Goal: Find contact information: Find contact information

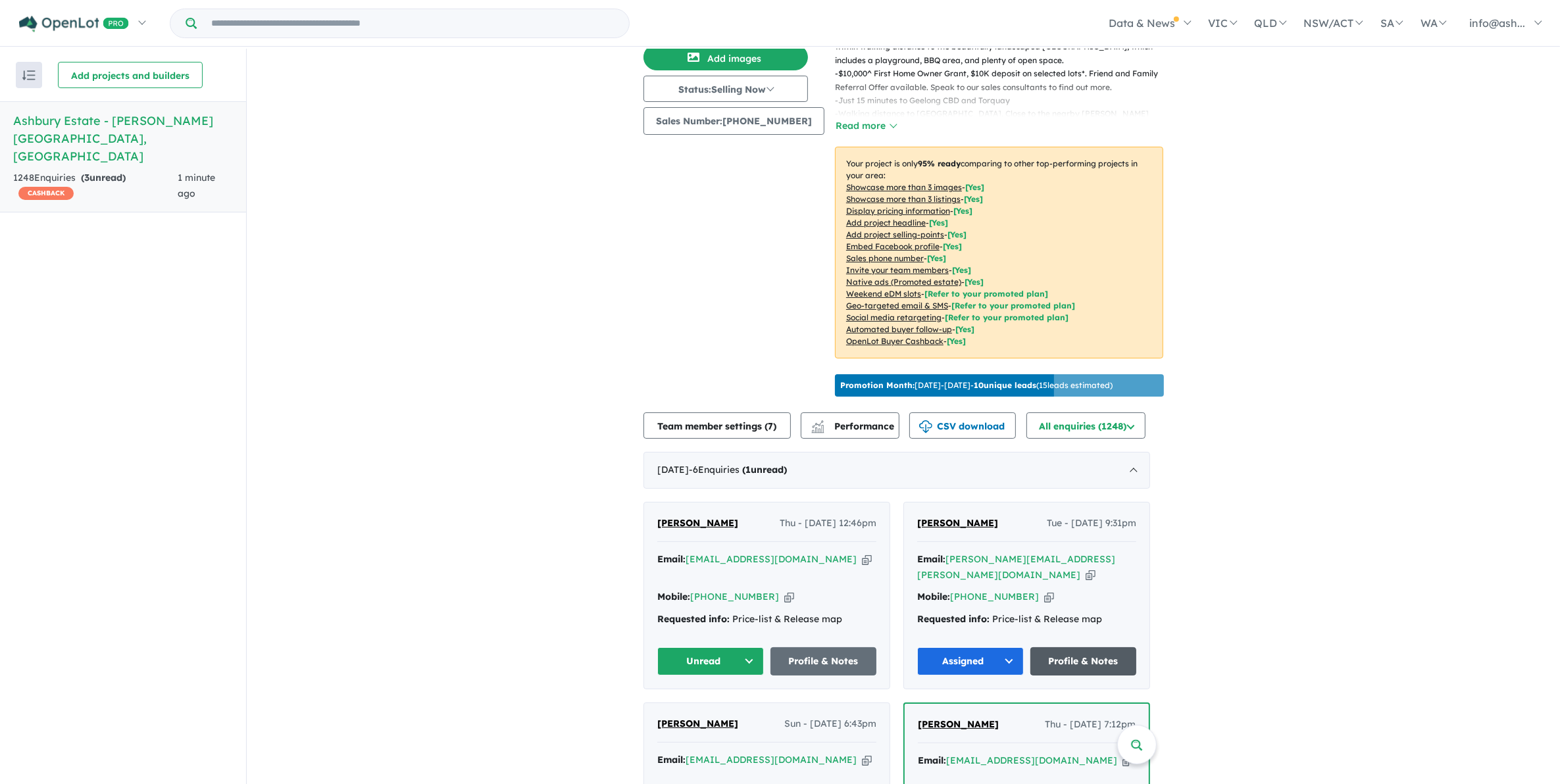
scroll to position [329, 0]
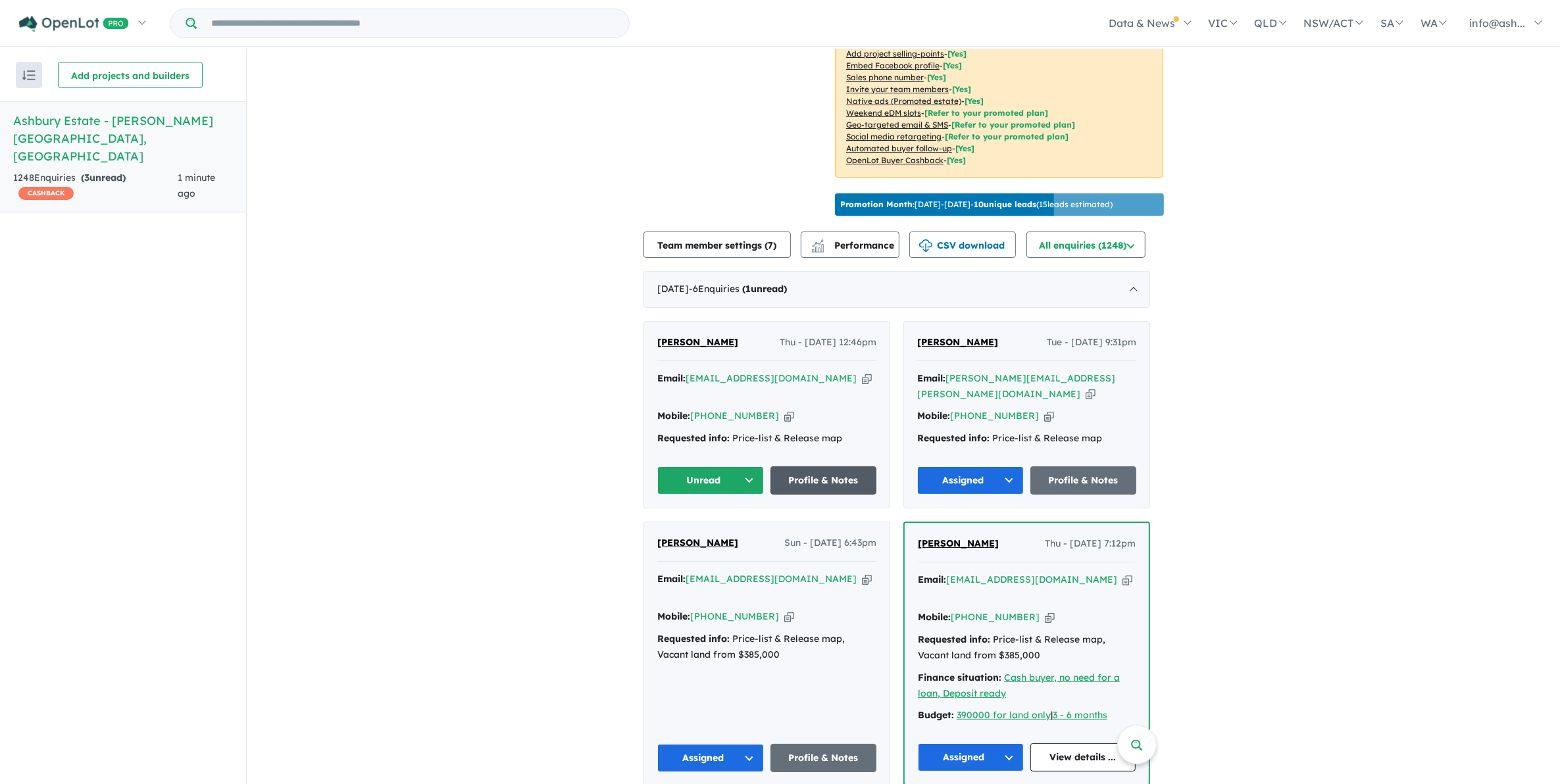
click at [835, 477] on link "Profile & Notes" at bounding box center [823, 480] width 106 height 28
click at [751, 477] on button "Unread" at bounding box center [710, 480] width 106 height 28
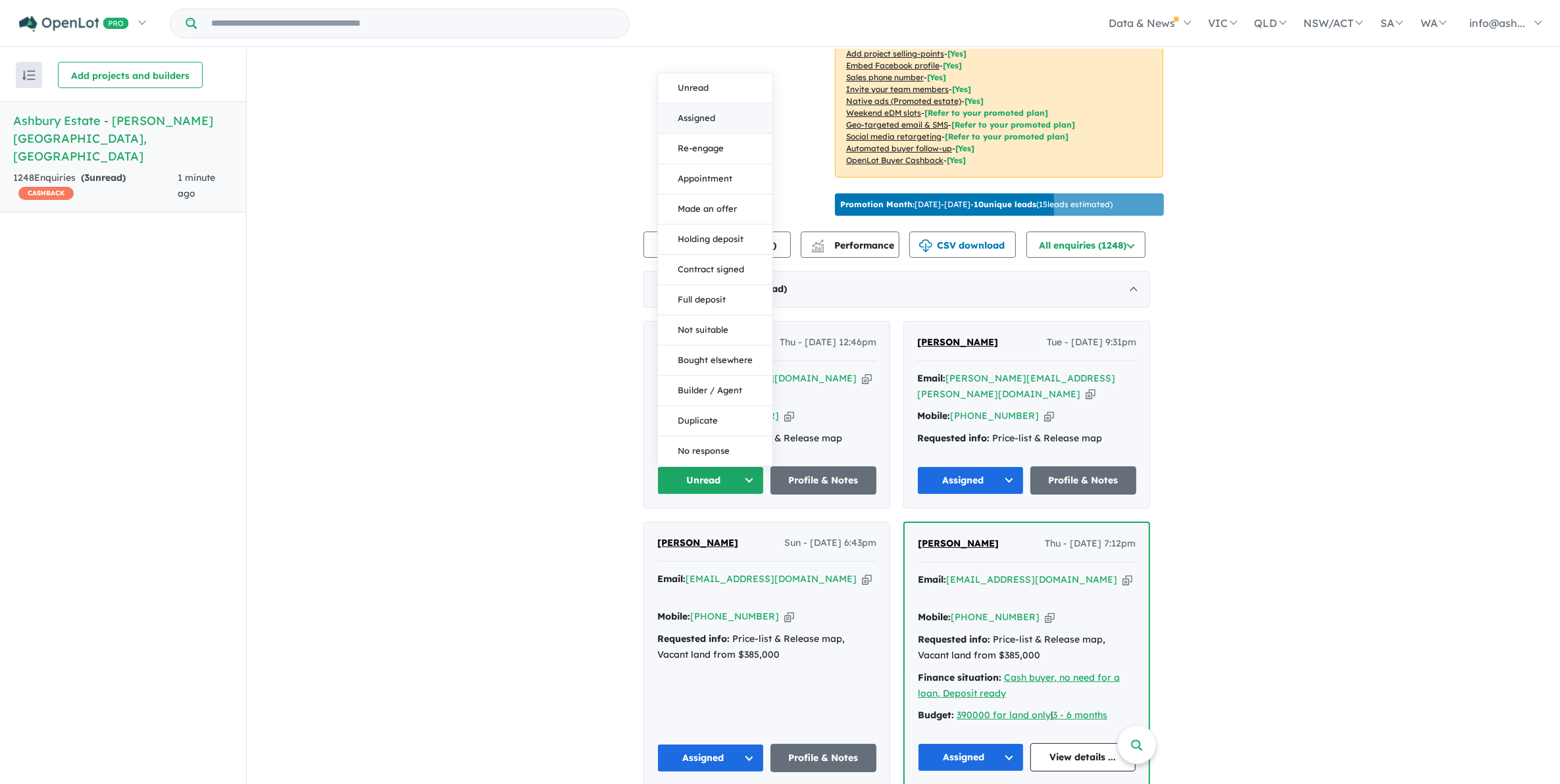
click at [715, 106] on button "Assigned" at bounding box center [715, 118] width 115 height 30
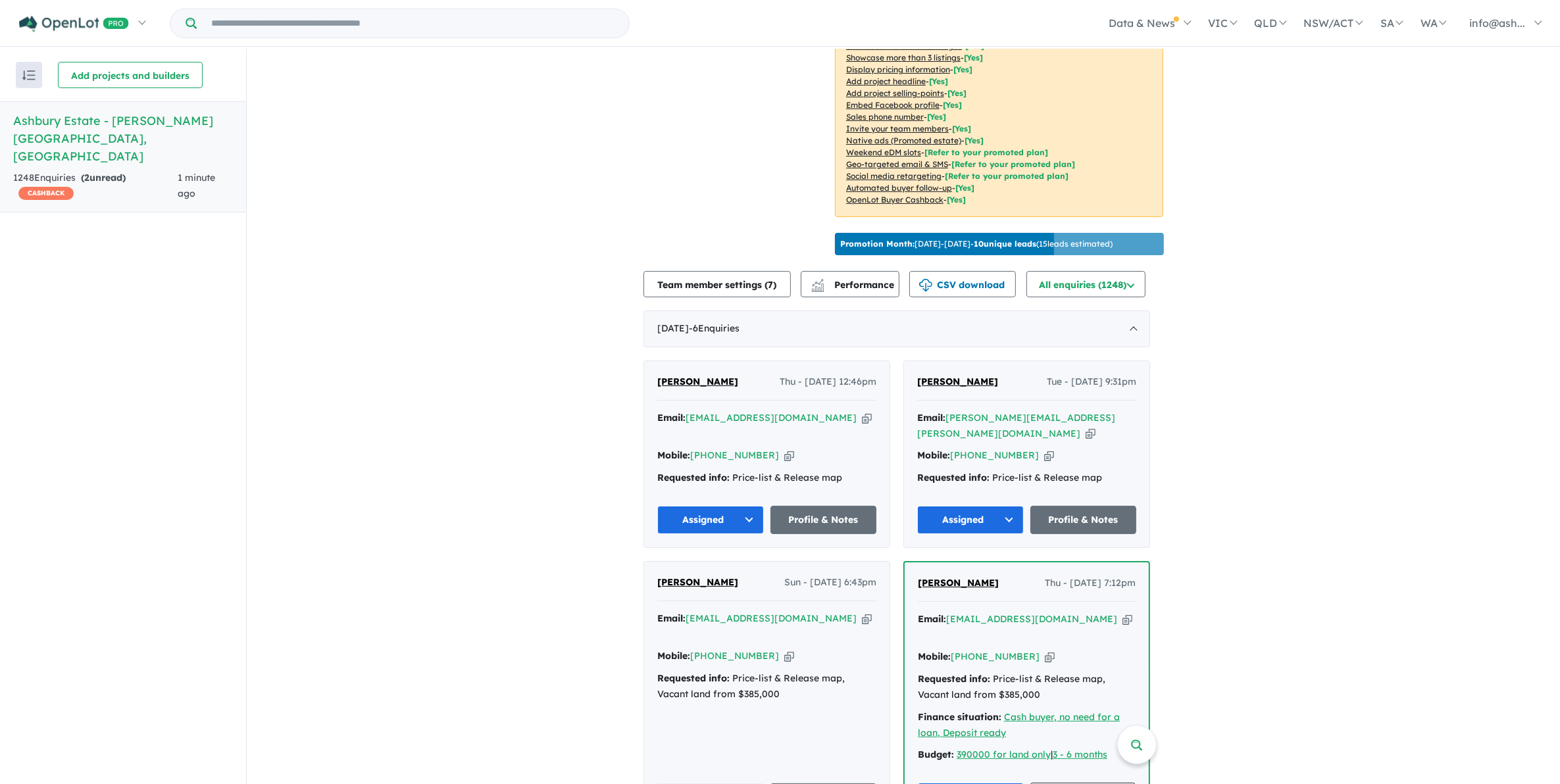
scroll to position [411, 0]
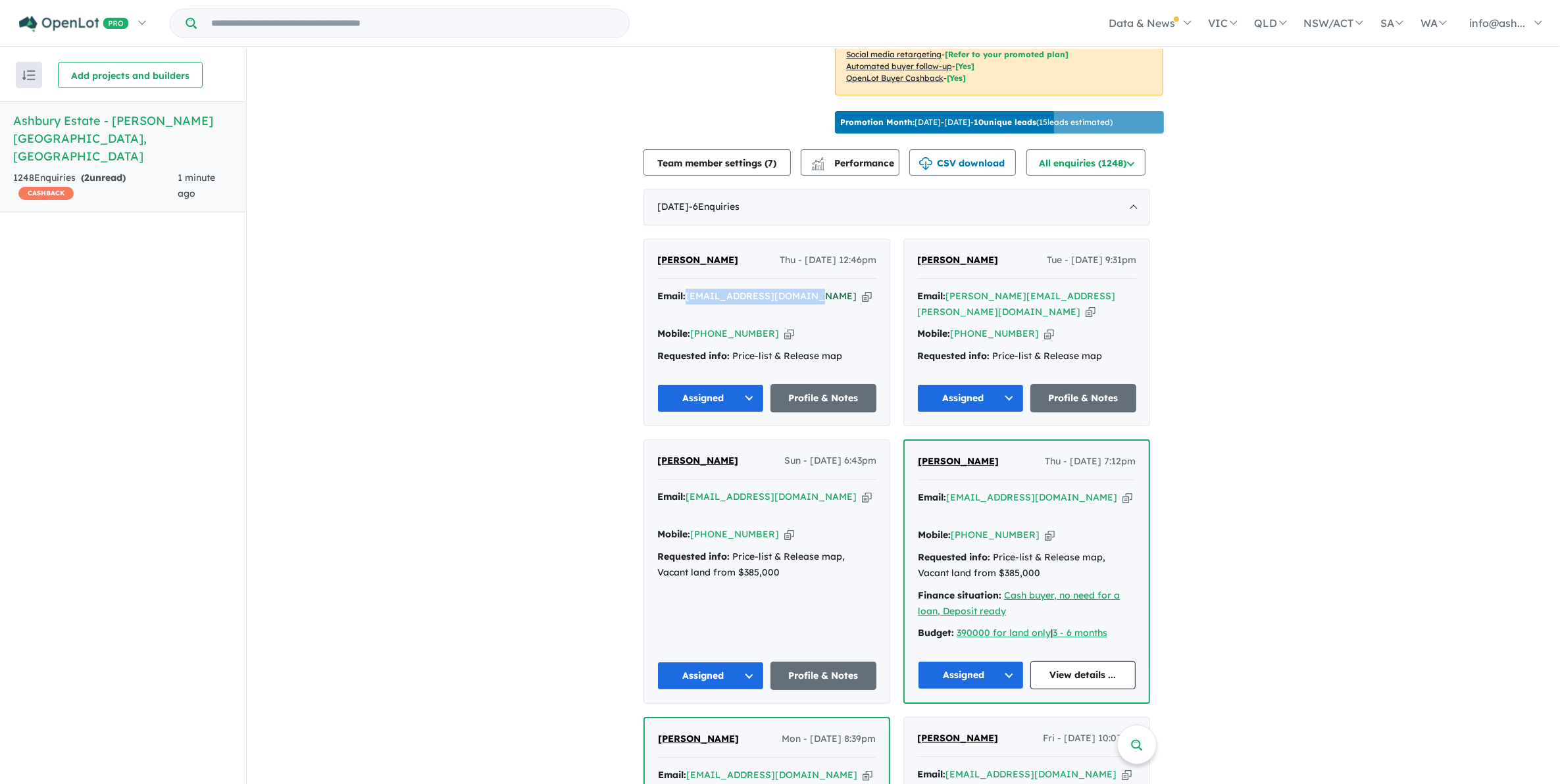
drag, startPoint x: 816, startPoint y: 287, endPoint x: 693, endPoint y: 293, distance: 123.1
click at [693, 293] on div "Email: shaye_smith@hotmail.com Copied!" at bounding box center [766, 304] width 219 height 31
copy a%20Ashbury%20Estate%20-%20Armstrong%20Creek"] "[EMAIL_ADDRESS][DOMAIN_NAME]"
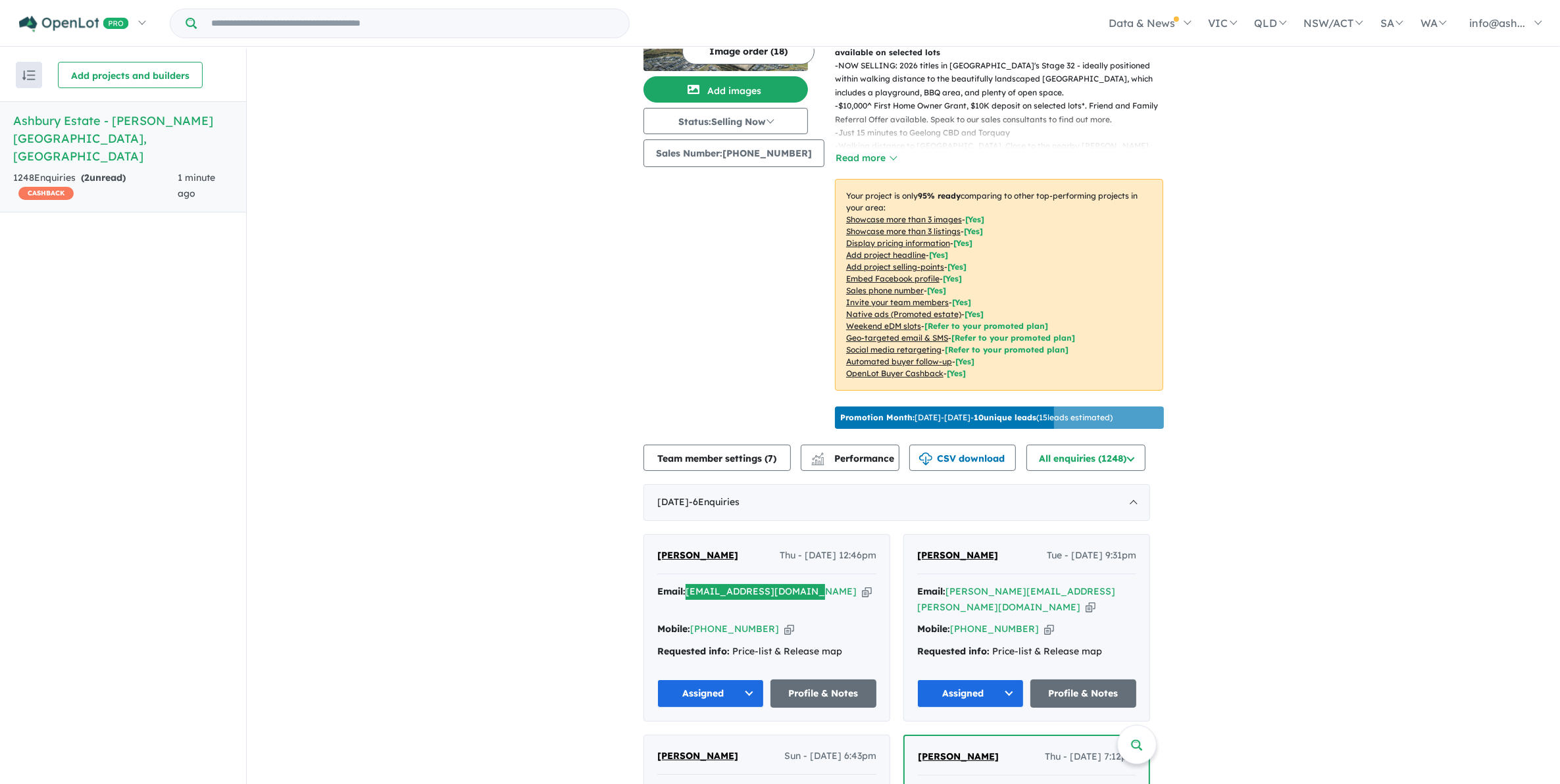
scroll to position [0, 0]
